Goal: Task Accomplishment & Management: Complete application form

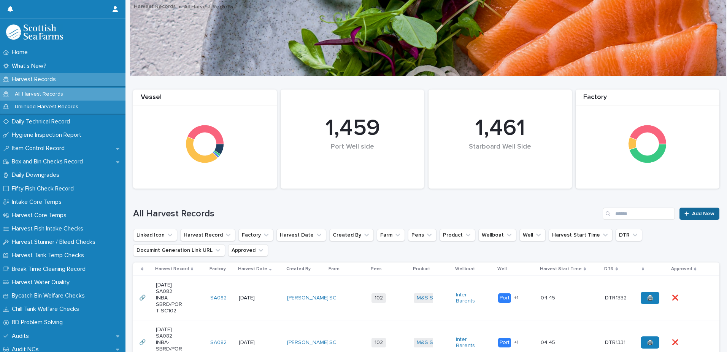
click at [697, 212] on span "Add New" at bounding box center [703, 213] width 22 height 5
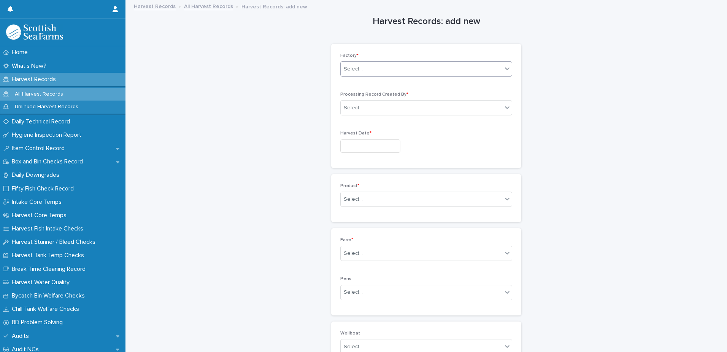
click at [376, 71] on div "Select..." at bounding box center [422, 69] width 162 height 13
click at [384, 126] on div "SA082" at bounding box center [423, 123] width 171 height 13
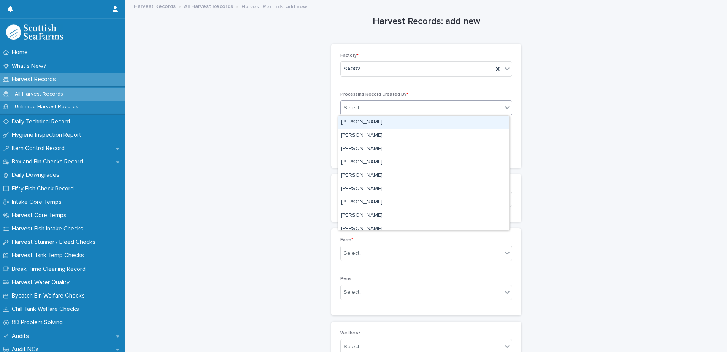
click at [391, 109] on div "Select..." at bounding box center [422, 108] width 162 height 13
type input "****"
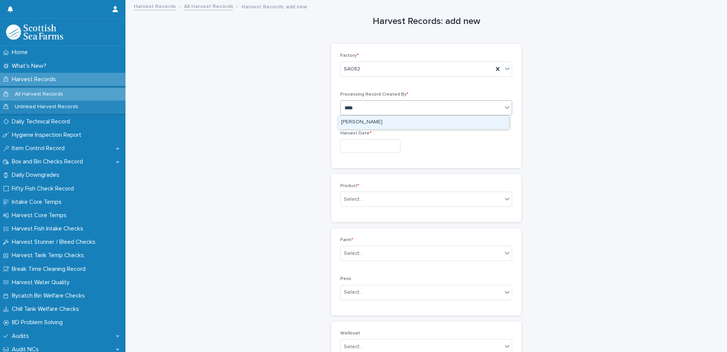
click at [384, 124] on div "[PERSON_NAME]" at bounding box center [423, 122] width 171 height 13
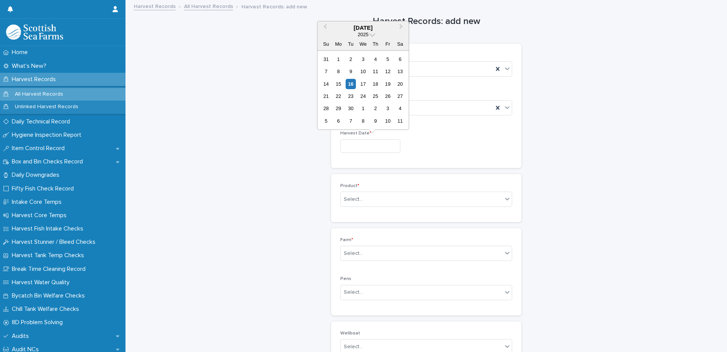
click at [379, 146] on input "text" at bounding box center [371, 145] width 60 height 13
click at [350, 85] on div "16" at bounding box center [351, 84] width 10 height 10
type input "*********"
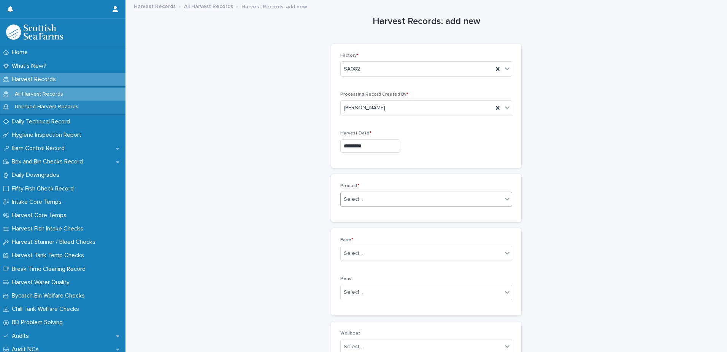
click at [401, 200] on div "Select..." at bounding box center [422, 199] width 162 height 13
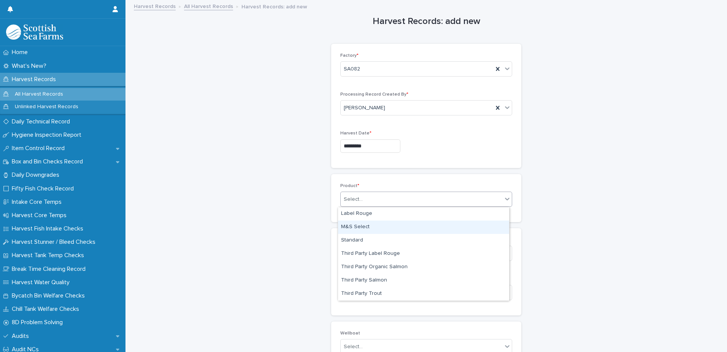
click at [381, 229] on div "M&S Select" at bounding box center [423, 226] width 171 height 13
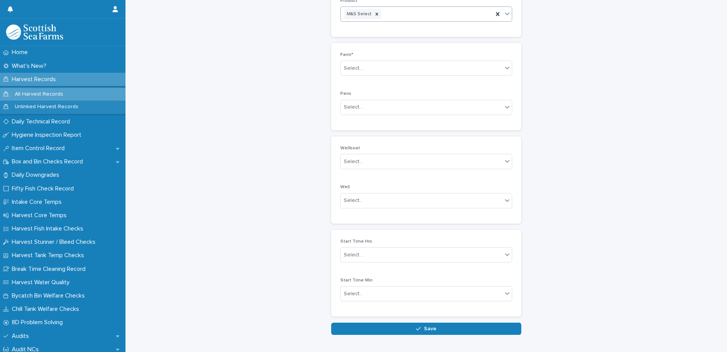
scroll to position [190, 0]
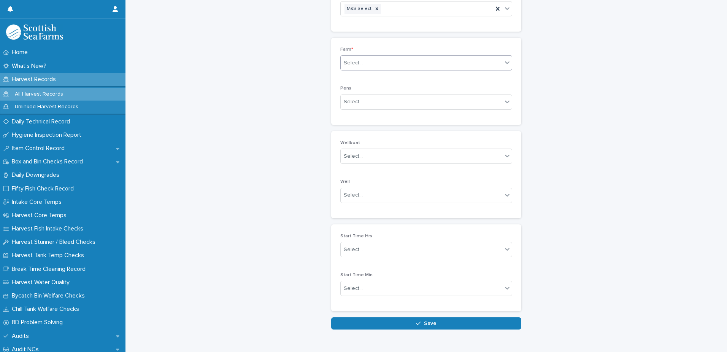
click at [371, 65] on div "Select..." at bounding box center [422, 63] width 162 height 13
click at [366, 109] on div "SC" at bounding box center [423, 111] width 171 height 13
click at [394, 103] on div "Select..." at bounding box center [422, 101] width 162 height 13
click at [368, 118] on div "01" at bounding box center [423, 116] width 171 height 13
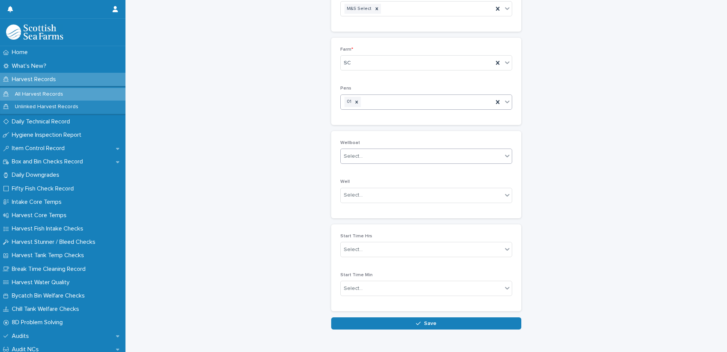
click at [388, 154] on div "Select..." at bounding box center [422, 156] width 162 height 13
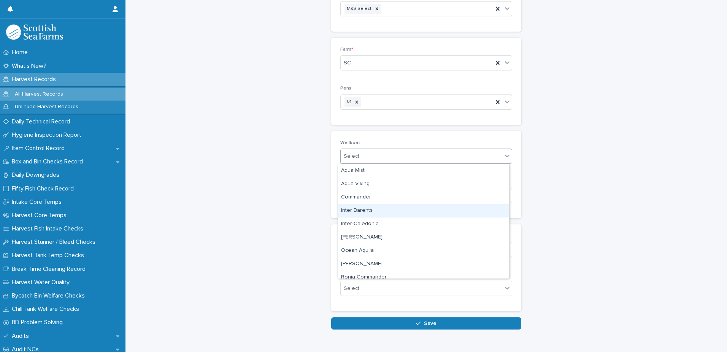
click at [381, 210] on div "Inter Barents" at bounding box center [423, 210] width 171 height 13
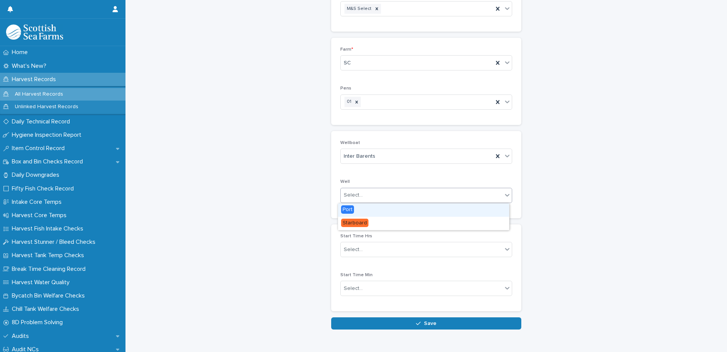
click at [404, 197] on div "Select..." at bounding box center [422, 195] width 162 height 13
click at [372, 210] on div "Port" at bounding box center [423, 209] width 171 height 13
click at [442, 198] on div "Port" at bounding box center [417, 194] width 153 height 13
click at [404, 210] on div "Starboard" at bounding box center [423, 209] width 171 height 13
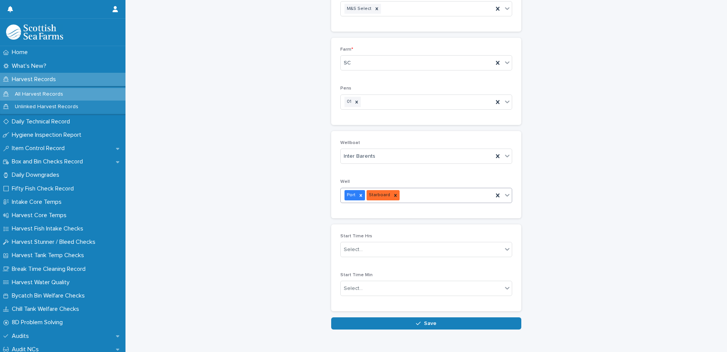
scroll to position [212, 0]
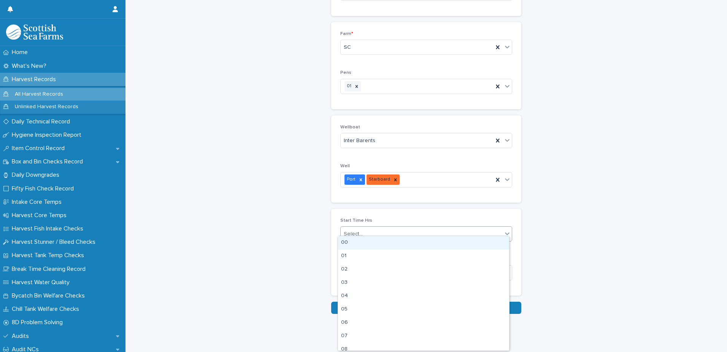
click at [407, 230] on div "Select..." at bounding box center [422, 234] width 162 height 13
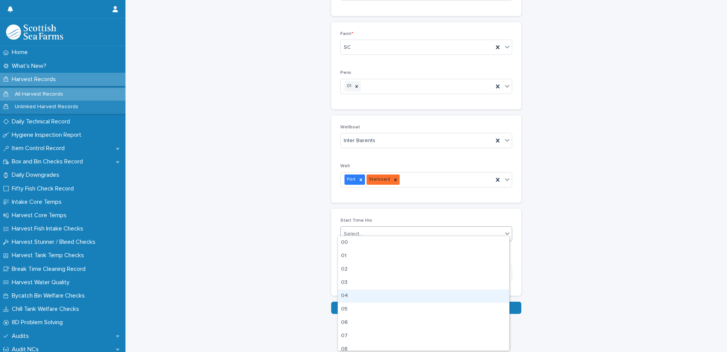
click at [378, 298] on div "04" at bounding box center [423, 295] width 171 height 13
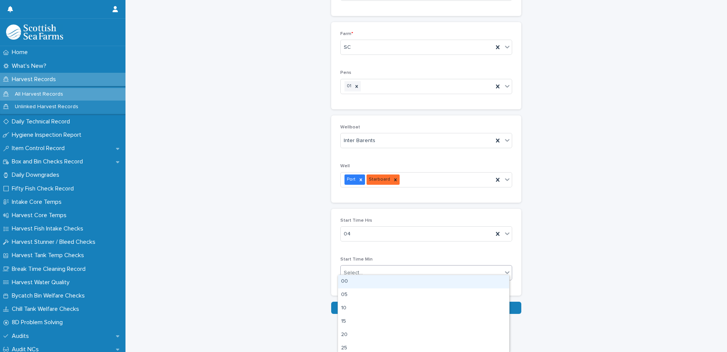
click at [418, 271] on div "Select..." at bounding box center [422, 272] width 162 height 13
click at [392, 325] on div "45" at bounding box center [423, 324] width 171 height 13
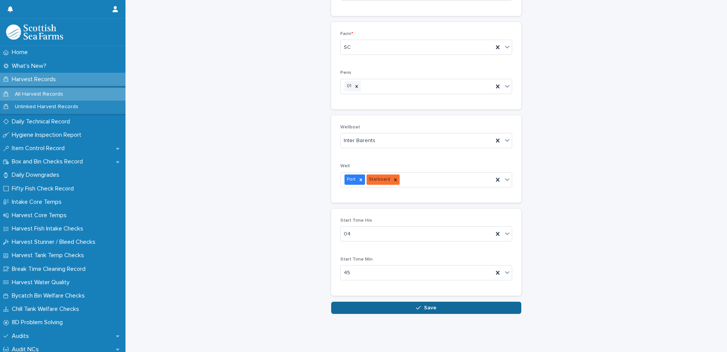
click at [426, 305] on span "Save" at bounding box center [430, 307] width 13 height 5
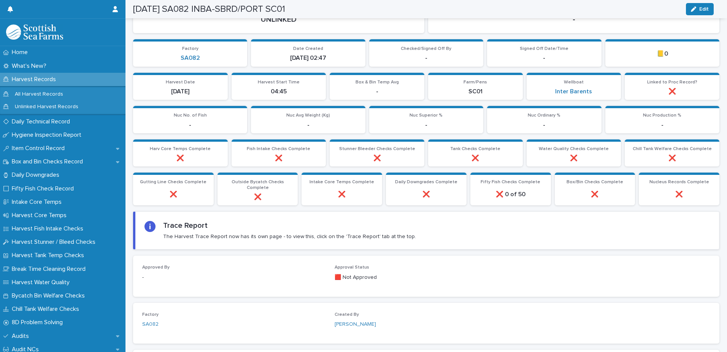
scroll to position [95, 0]
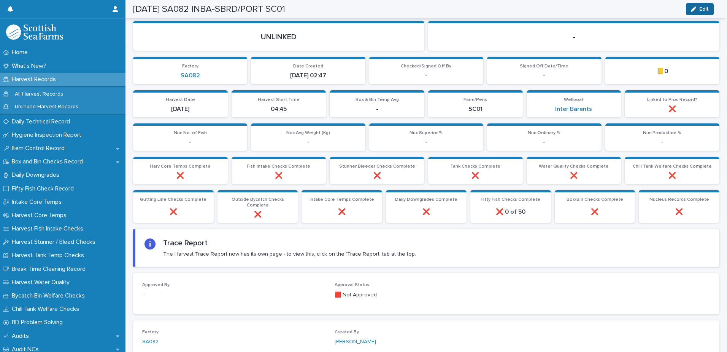
click at [698, 9] on div "button" at bounding box center [695, 8] width 8 height 5
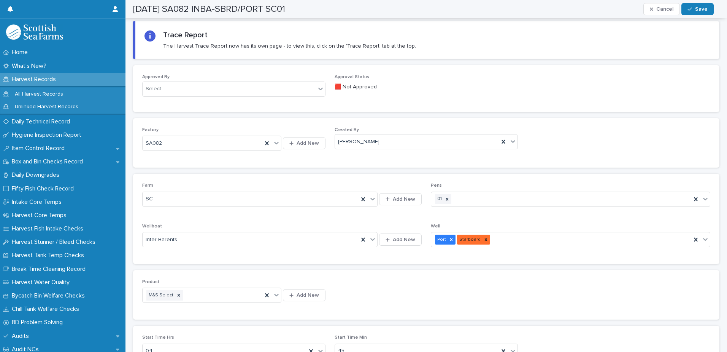
scroll to position [305, 0]
click at [445, 198] on icon at bounding box center [447, 196] width 5 height 5
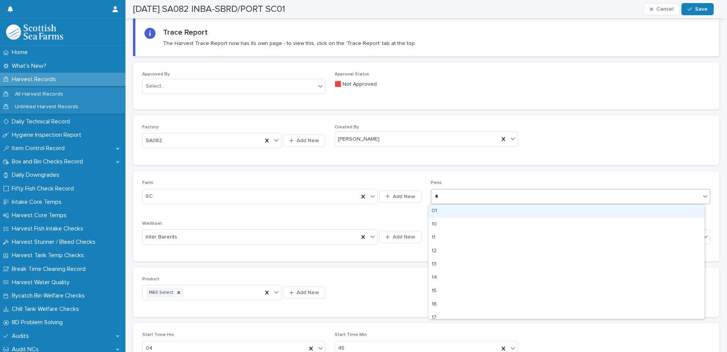
type input "***"
click at [453, 213] on div "101" at bounding box center [567, 210] width 276 height 13
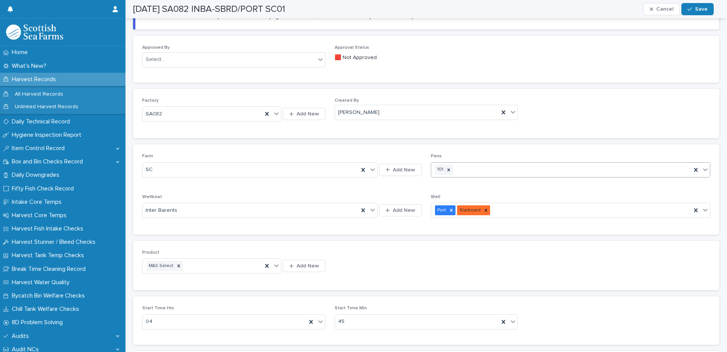
scroll to position [343, 0]
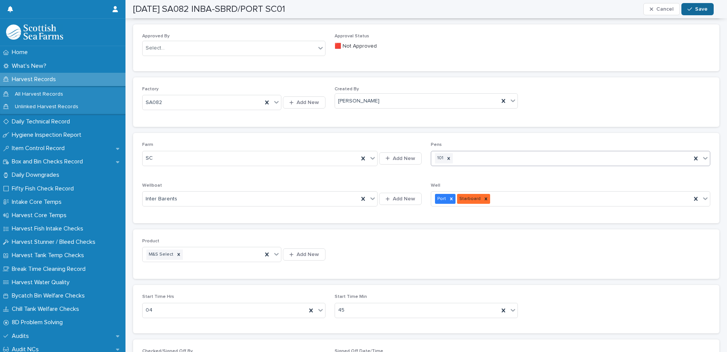
click at [695, 9] on div "button" at bounding box center [692, 8] width 8 height 5
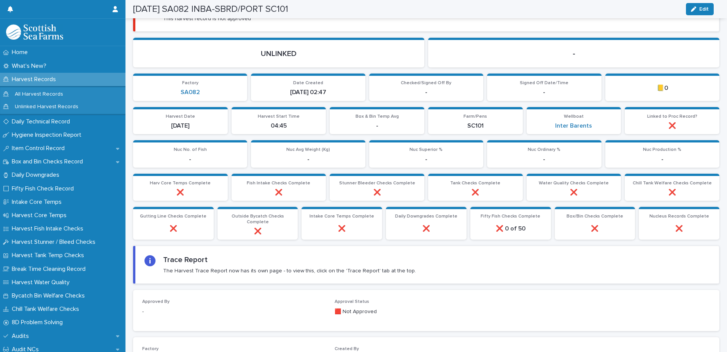
scroll to position [0, 0]
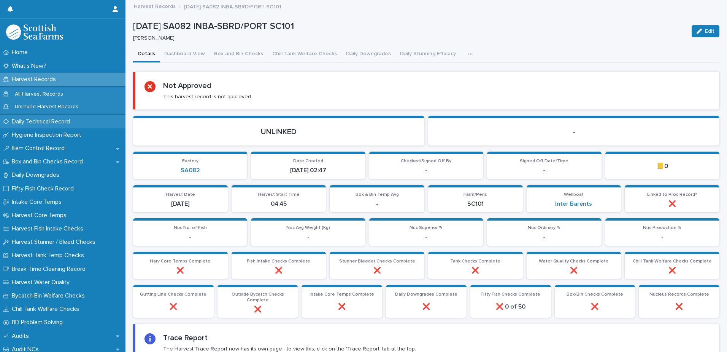
click at [41, 124] on p "Daily Technical Record" at bounding box center [42, 121] width 67 height 7
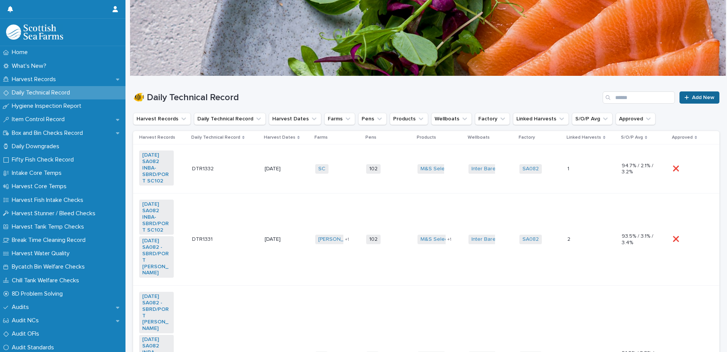
click at [696, 97] on span "Add New" at bounding box center [703, 97] width 22 height 5
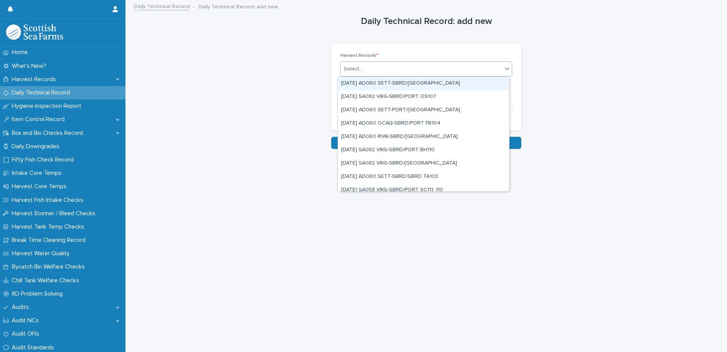
click at [393, 68] on div "Select..." at bounding box center [422, 69] width 162 height 13
type input "*****"
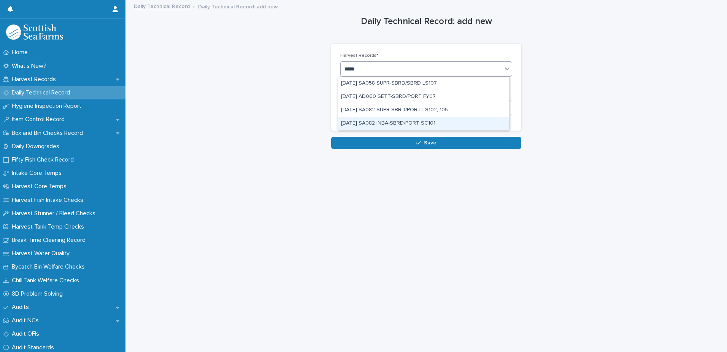
click at [411, 126] on div "[DATE] SA082 INBA-SBRD/PORT SC101" at bounding box center [423, 123] width 171 height 13
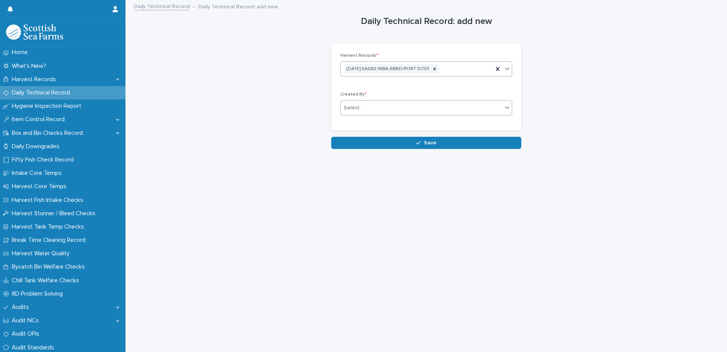
click at [406, 111] on div "Select..." at bounding box center [422, 108] width 162 height 13
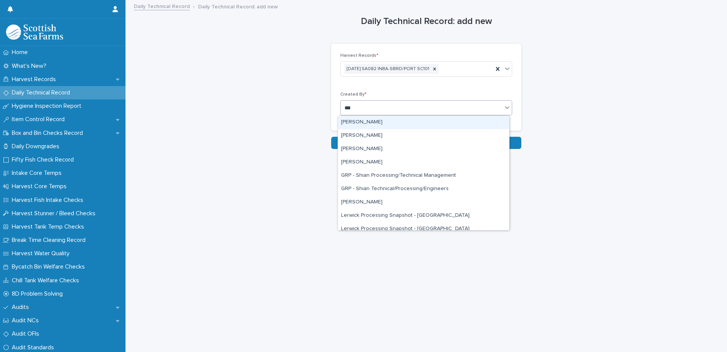
type input "****"
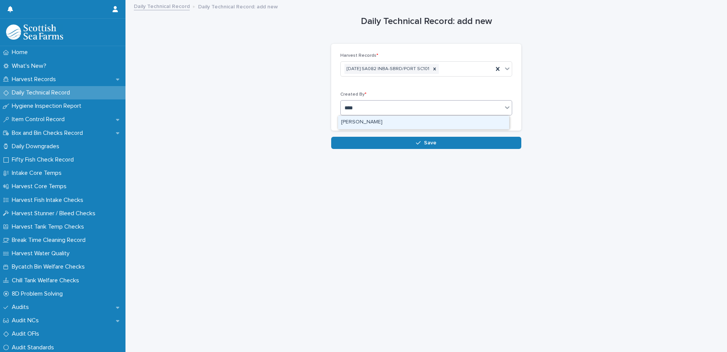
click at [376, 122] on div "[PERSON_NAME]" at bounding box center [423, 122] width 171 height 13
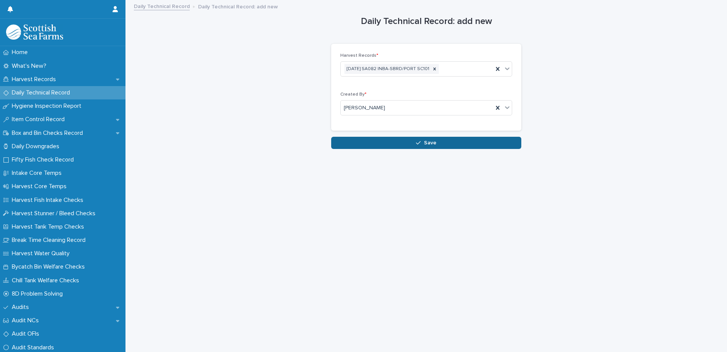
click at [424, 145] on span "Save" at bounding box center [430, 142] width 13 height 5
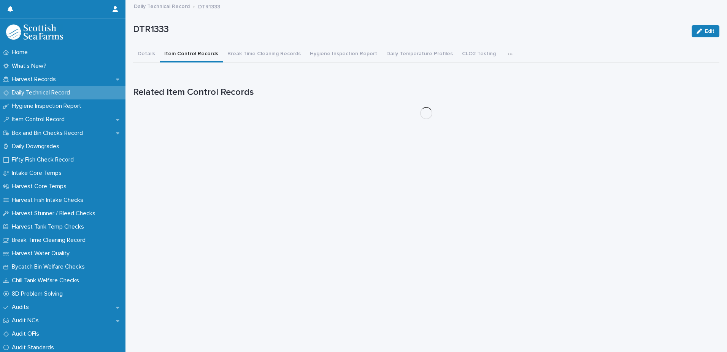
click at [196, 54] on button "Item Control Records" at bounding box center [191, 54] width 63 height 16
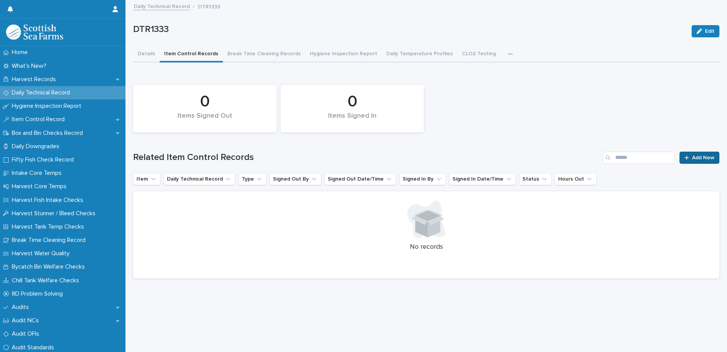
click at [694, 158] on span "Add New" at bounding box center [703, 157] width 22 height 5
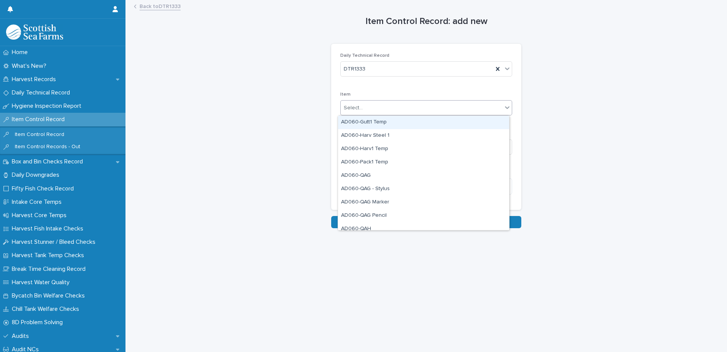
click at [407, 110] on div "Select..." at bounding box center [422, 108] width 162 height 13
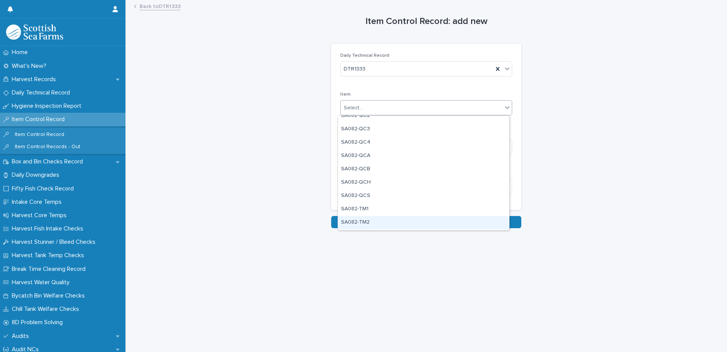
scroll to position [647, 0]
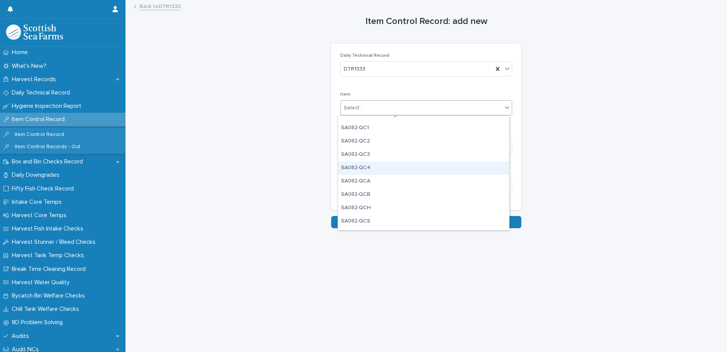
click at [382, 166] on div "SA082-QC4" at bounding box center [423, 167] width 171 height 13
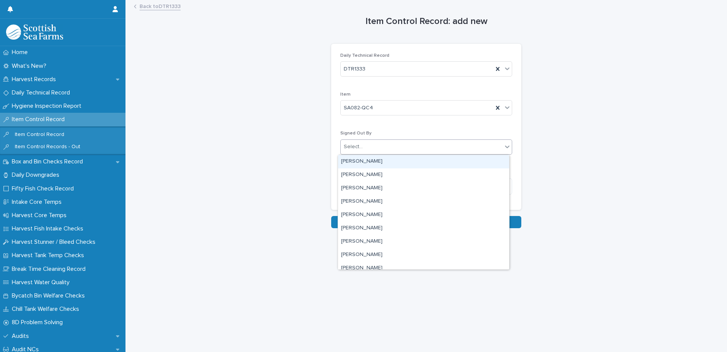
click at [402, 147] on div "Select..." at bounding box center [422, 146] width 162 height 13
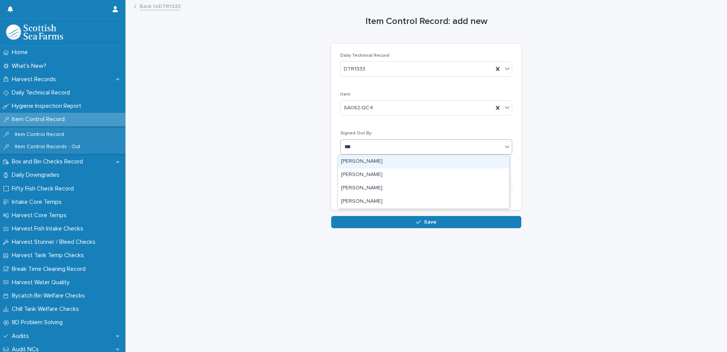
type input "****"
click at [377, 166] on div "[PERSON_NAME]" at bounding box center [423, 161] width 171 height 13
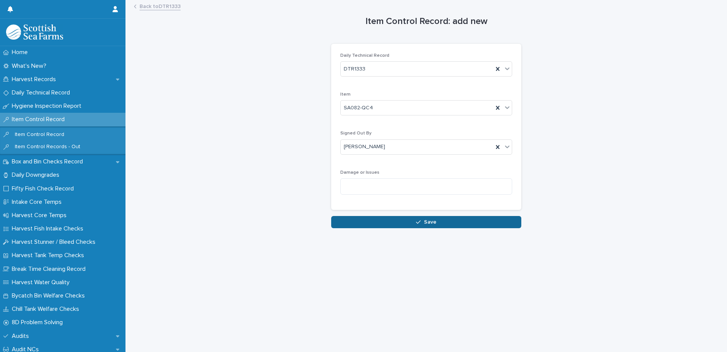
click at [416, 222] on icon "button" at bounding box center [418, 221] width 5 height 5
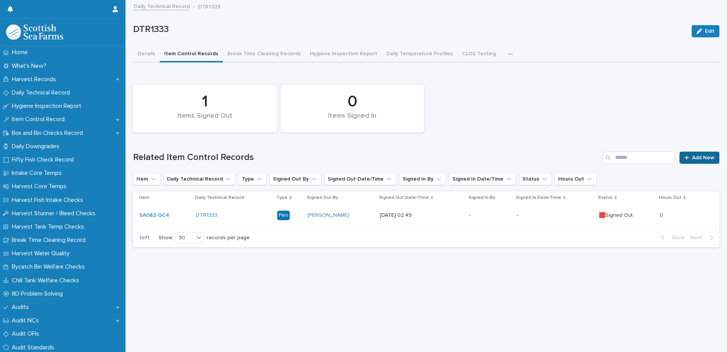
click at [696, 160] on span "Add New" at bounding box center [703, 157] width 22 height 5
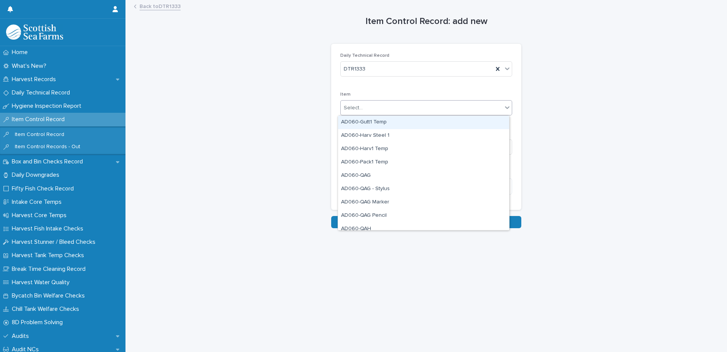
click at [373, 107] on div "Select..." at bounding box center [422, 108] width 162 height 13
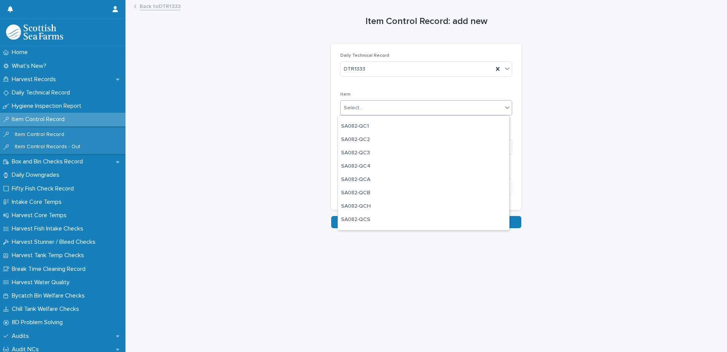
scroll to position [647, 0]
click at [399, 209] on div "SA082-QCH" at bounding box center [423, 207] width 171 height 13
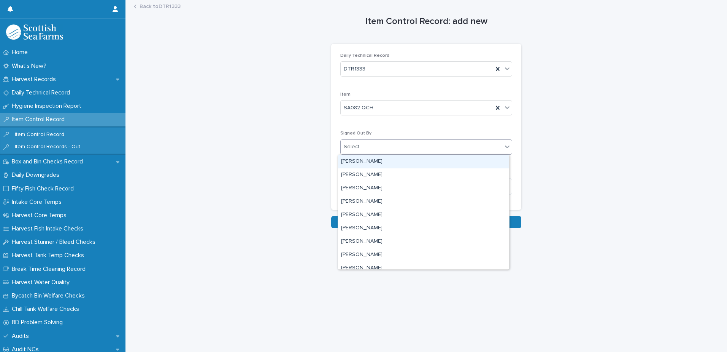
click at [401, 149] on div "Select..." at bounding box center [422, 146] width 162 height 13
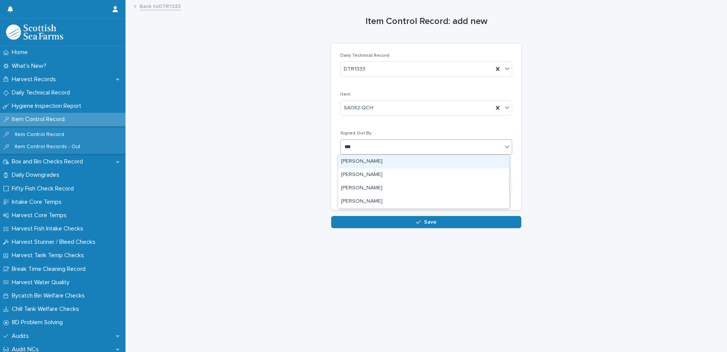
type input "****"
click at [371, 165] on div "[PERSON_NAME]" at bounding box center [423, 161] width 171 height 13
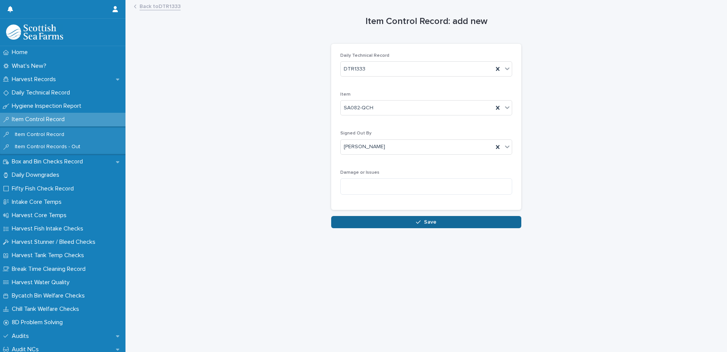
click at [416, 221] on icon "button" at bounding box center [418, 221] width 5 height 5
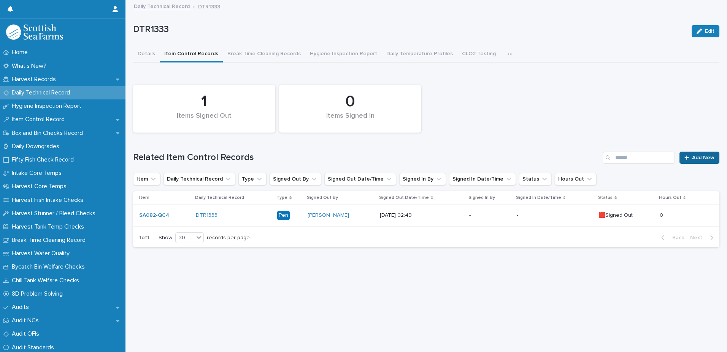
click at [692, 158] on span "Add New" at bounding box center [703, 157] width 22 height 5
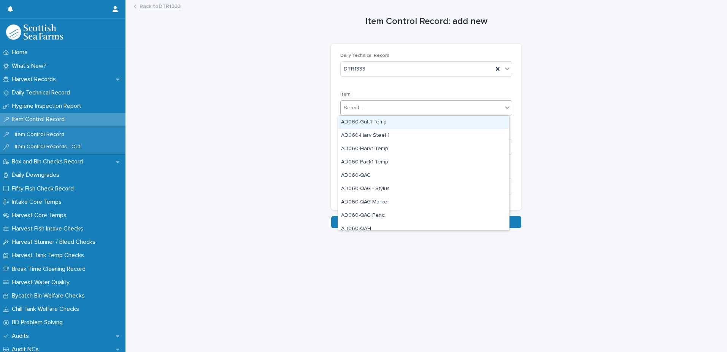
click at [388, 108] on div "Select..." at bounding box center [422, 108] width 162 height 13
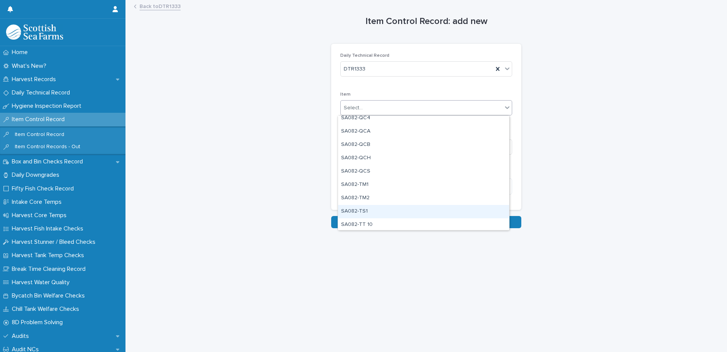
scroll to position [685, 0]
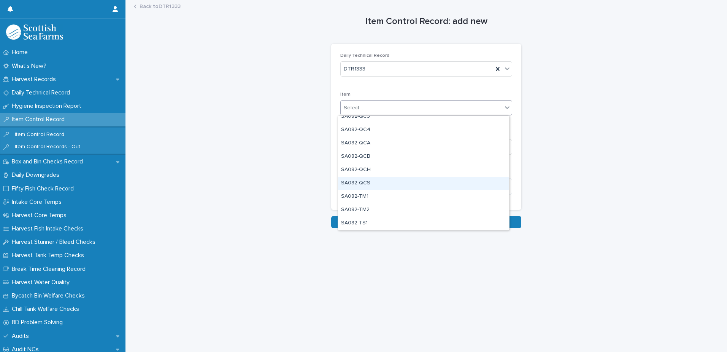
click at [395, 182] on div "SA082-QCS" at bounding box center [423, 183] width 171 height 13
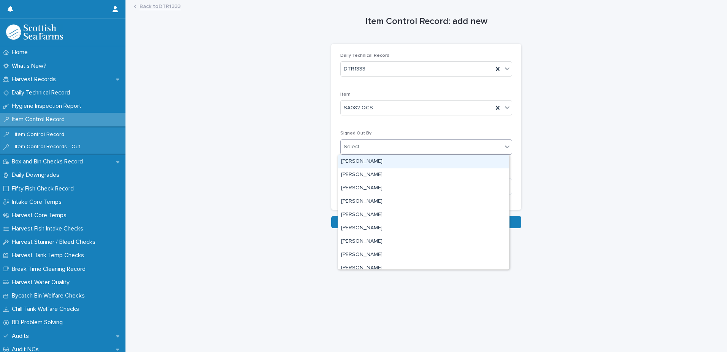
click at [404, 150] on div "Select..." at bounding box center [422, 146] width 162 height 13
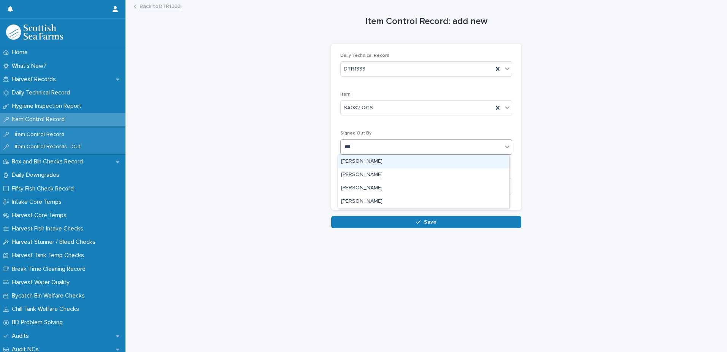
type input "****"
click at [393, 164] on div "[PERSON_NAME]" at bounding box center [423, 161] width 171 height 13
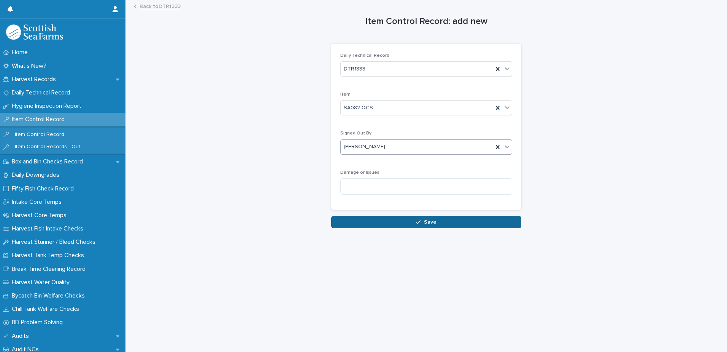
click at [425, 222] on span "Save" at bounding box center [430, 221] width 13 height 5
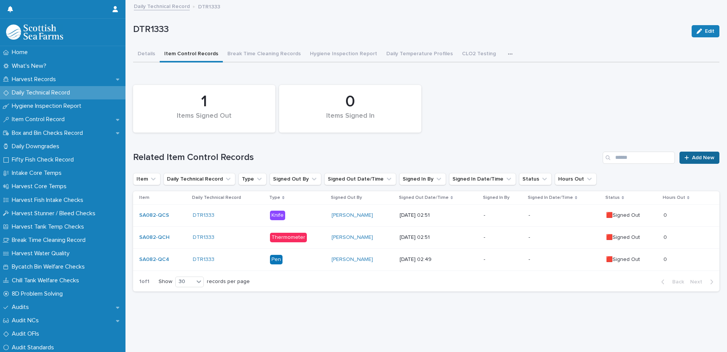
click at [700, 157] on span "Add New" at bounding box center [703, 157] width 22 height 5
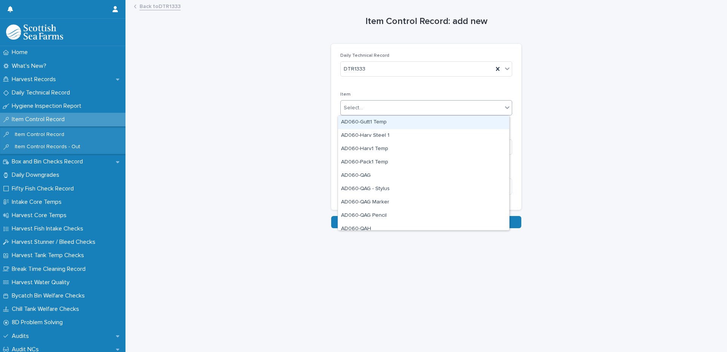
click at [412, 107] on div "Select..." at bounding box center [422, 108] width 162 height 13
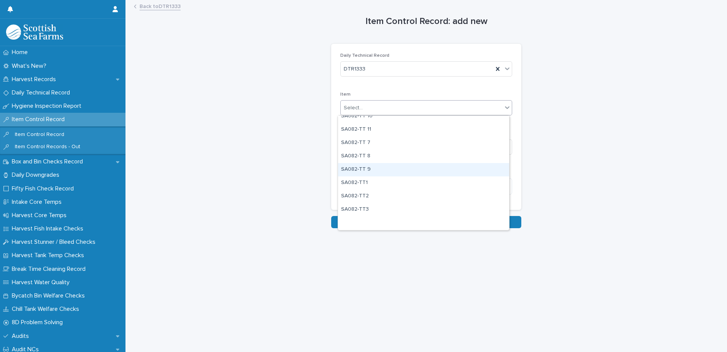
scroll to position [761, 0]
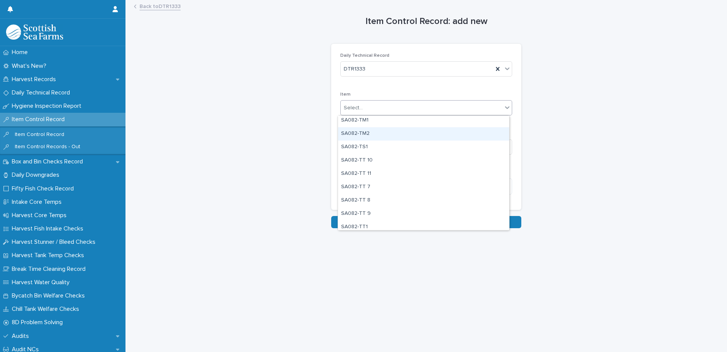
click at [428, 137] on div "SA082-TM2" at bounding box center [423, 133] width 171 height 13
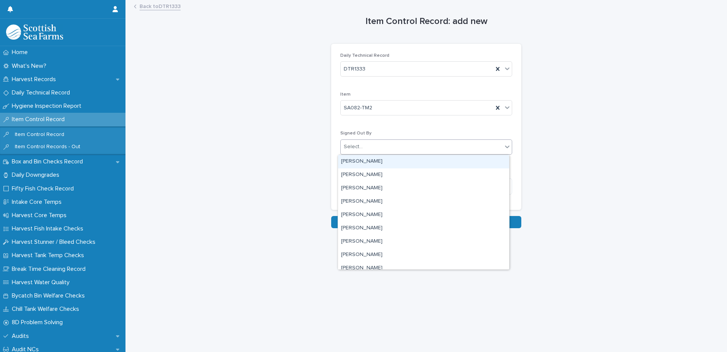
click at [425, 151] on div "Select..." at bounding box center [422, 146] width 162 height 13
type input "****"
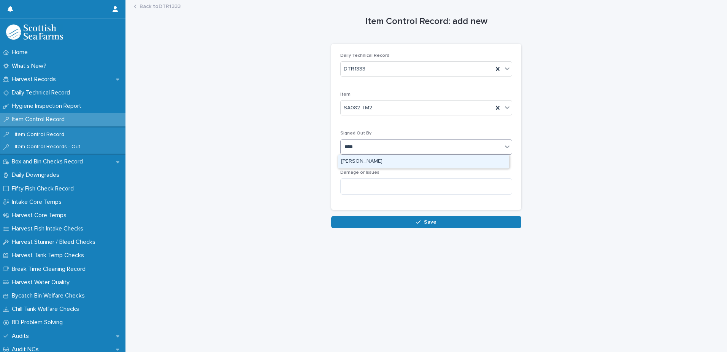
click at [417, 160] on div "[PERSON_NAME]" at bounding box center [423, 161] width 171 height 13
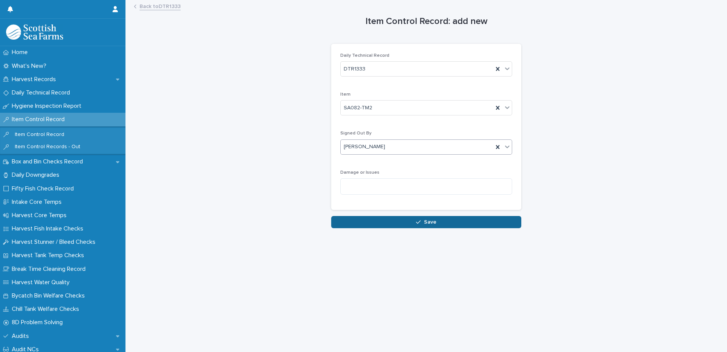
click at [431, 220] on span "Save" at bounding box center [430, 221] width 13 height 5
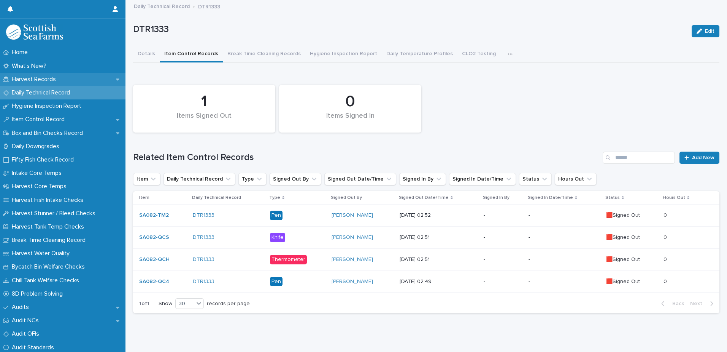
click at [49, 76] on p "Harvest Records" at bounding box center [35, 79] width 53 height 7
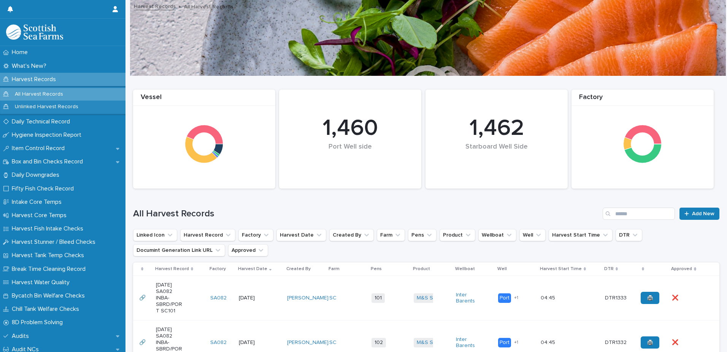
scroll to position [307, 0]
